Goal: Navigation & Orientation: Go to known website

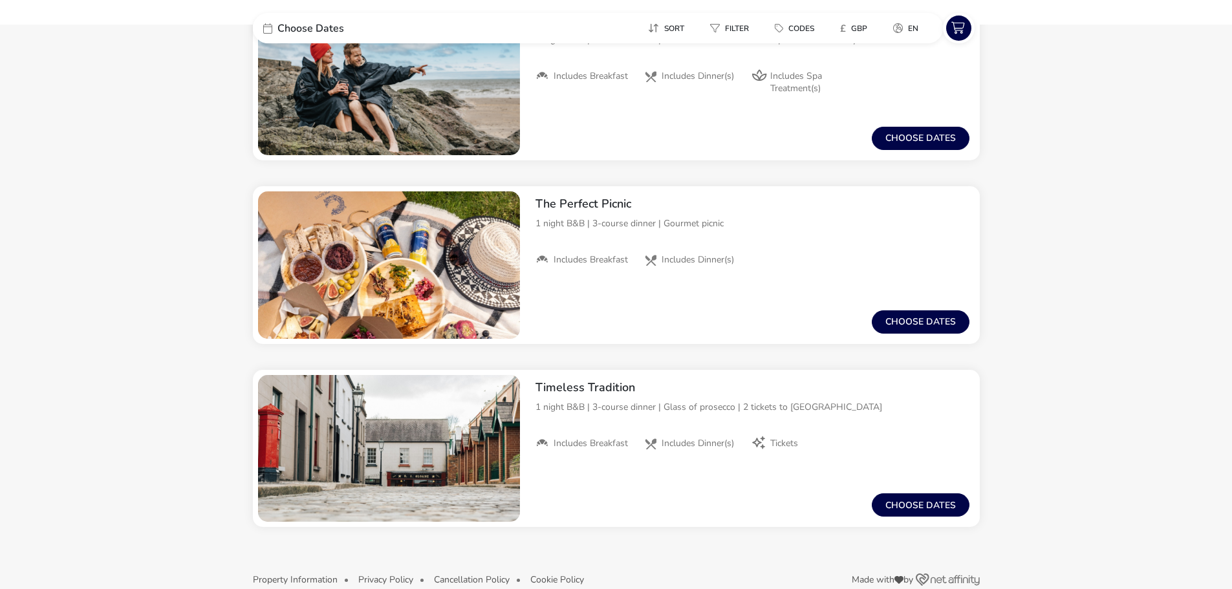
scroll to position [2289, 0]
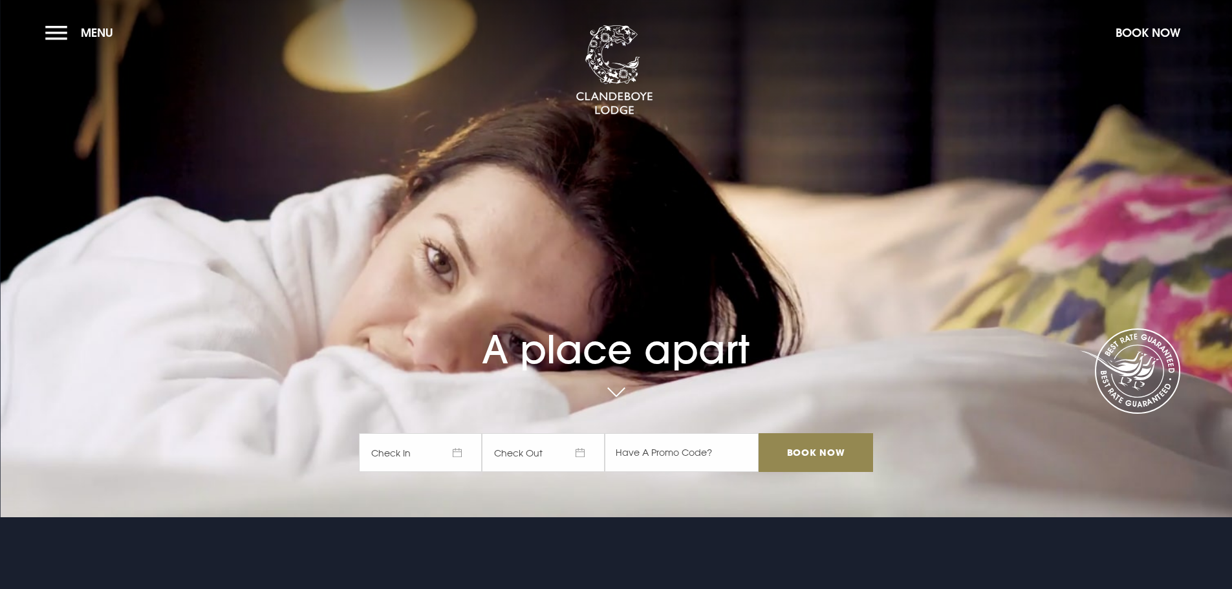
checkbox input "true"
